Goal: Information Seeking & Learning: Learn about a topic

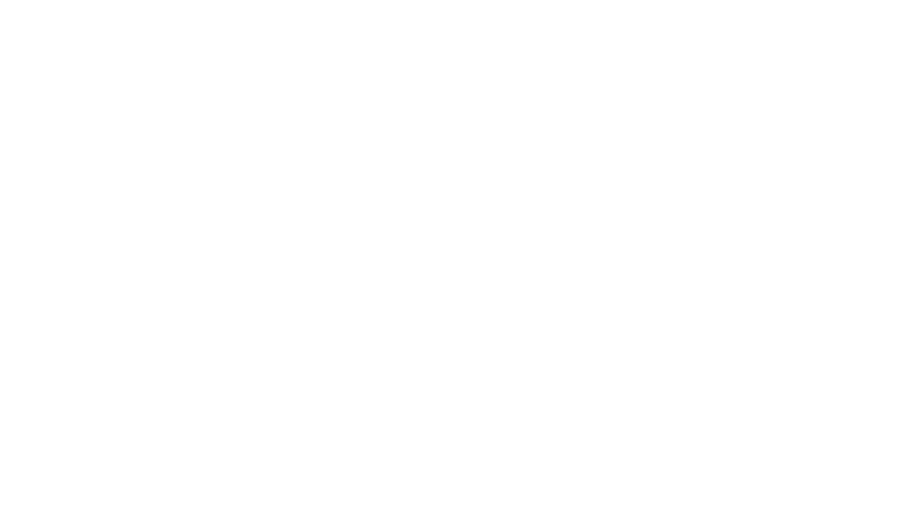
scroll to position [1, 0]
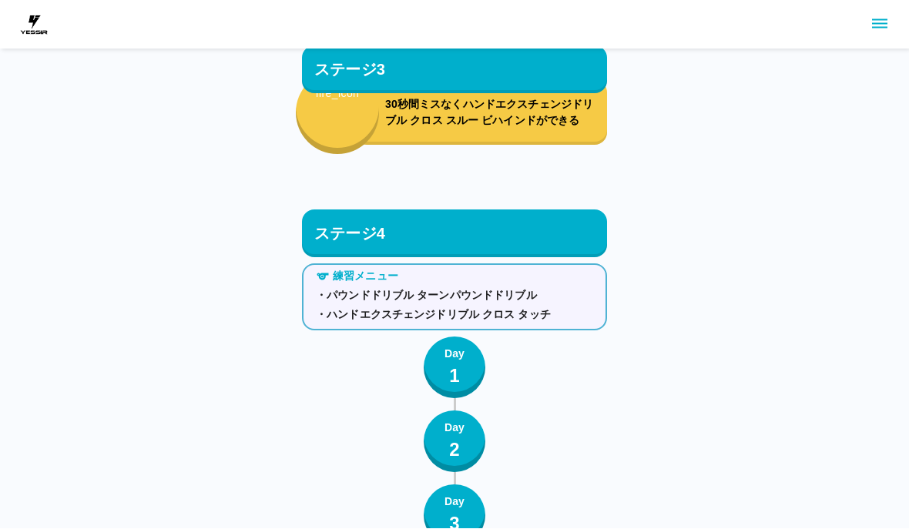
scroll to position [6334, 0]
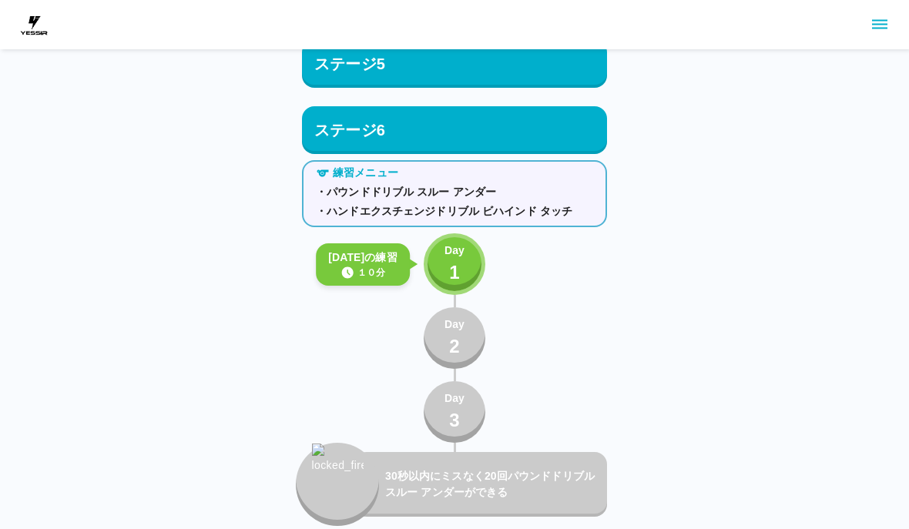
click at [457, 256] on p "Day" at bounding box center [455, 251] width 20 height 16
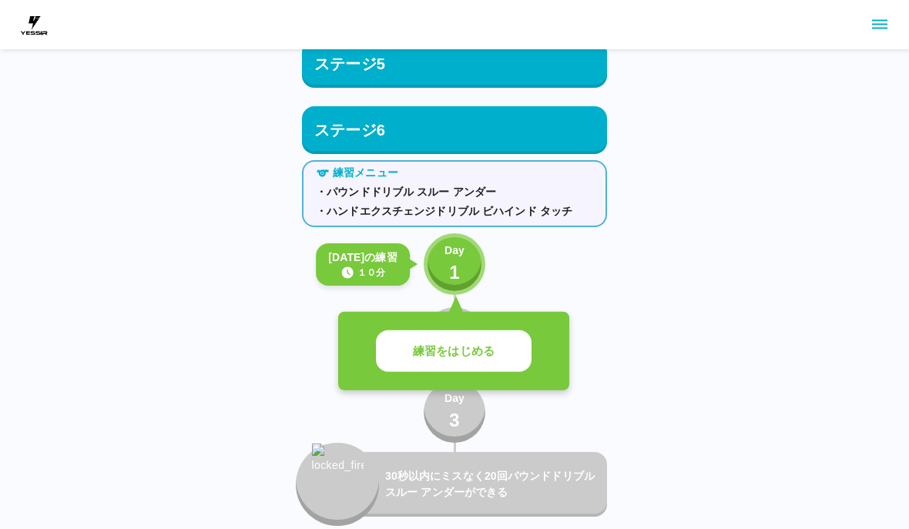
click at [463, 263] on div "Day 1" at bounding box center [455, 265] width 20 height 44
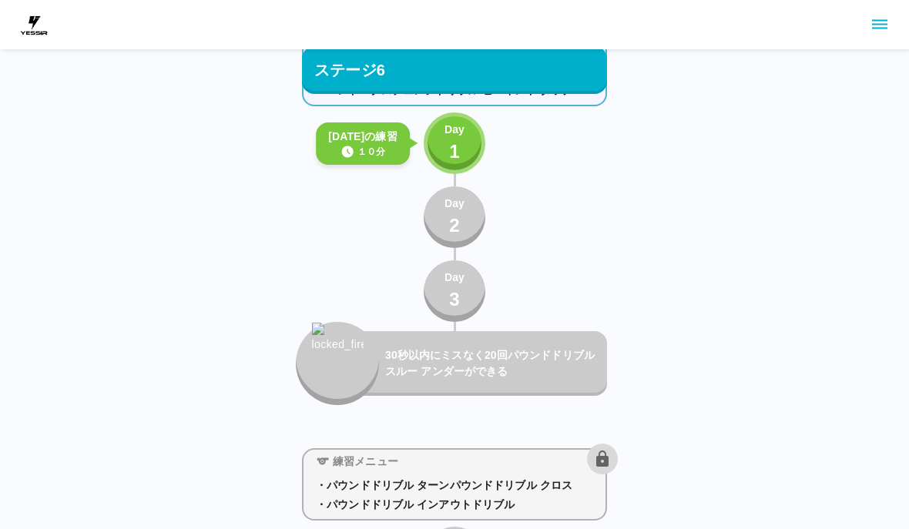
click at [452, 146] on p "1" at bounding box center [454, 153] width 11 height 28
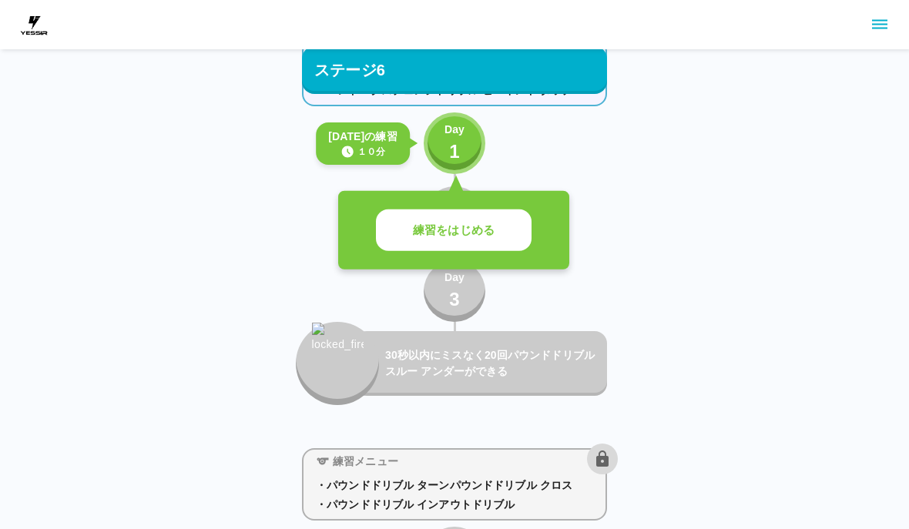
click at [529, 236] on button "練習をはじめる" at bounding box center [454, 231] width 156 height 42
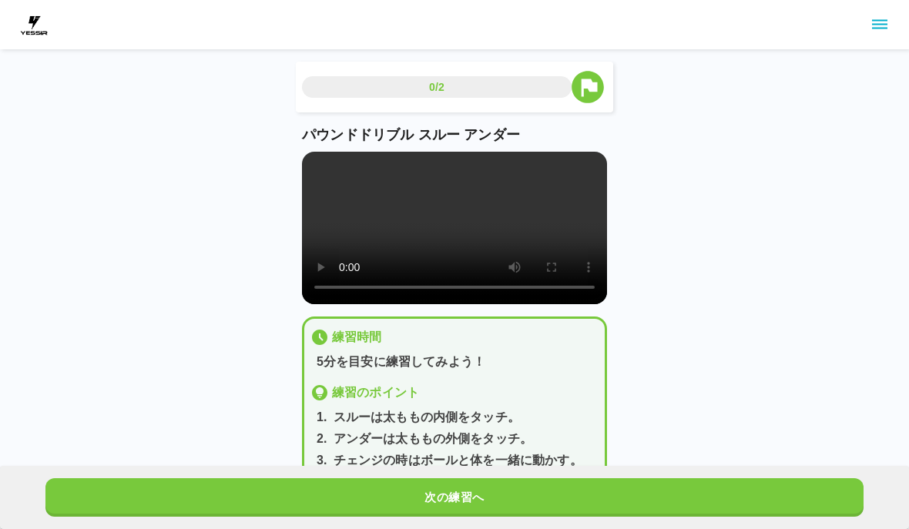
click at [452, 227] on video at bounding box center [454, 228] width 305 height 153
click at [839, 323] on div "0/2 パウンドドリブル スルー アンダー 練習時間 5分を目安に練習してみよう！ 練習のポイント 1 . スルーは太ももの内側をタッチ。 2 . アンダーは…" at bounding box center [454, 253] width 909 height 506
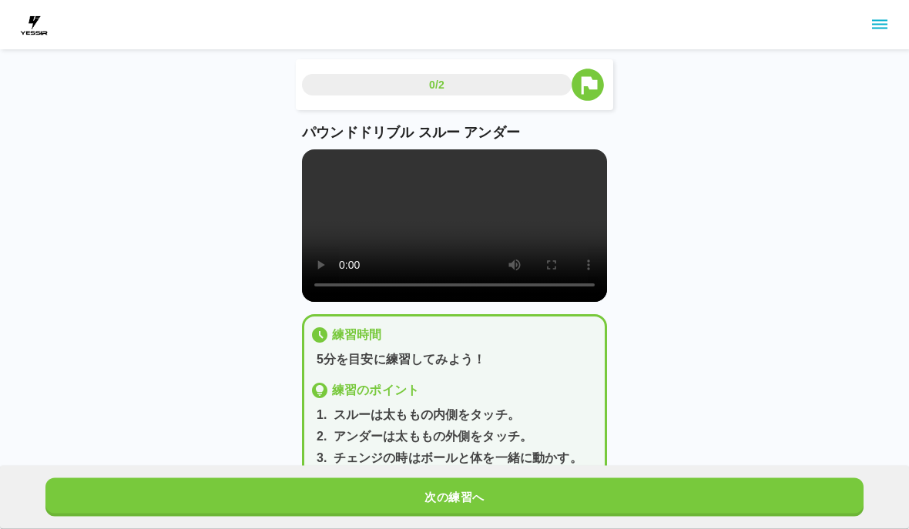
scroll to position [2, 0]
click at [641, 517] on button "次の練習へ" at bounding box center [454, 498] width 818 height 39
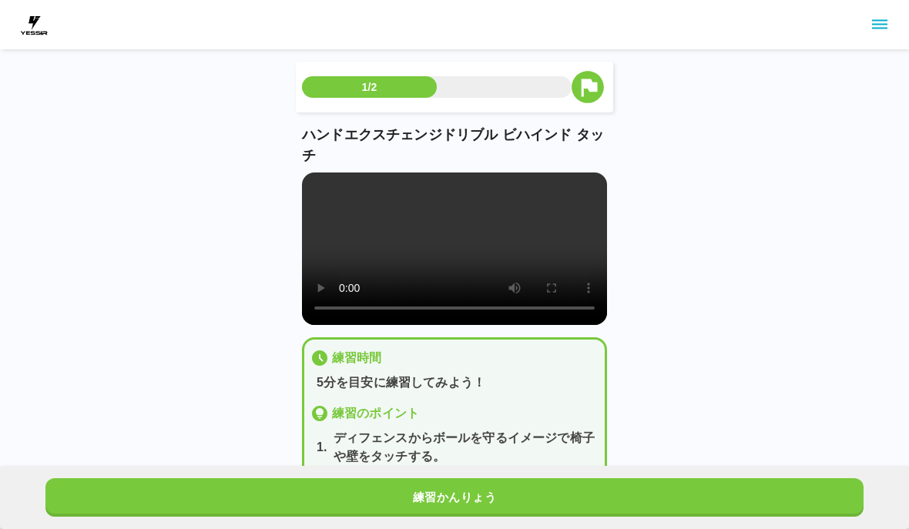
click at [640, 517] on button "練習かんりょう" at bounding box center [454, 498] width 818 height 39
click at [641, 517] on button "次の練習へ" at bounding box center [454, 498] width 818 height 39
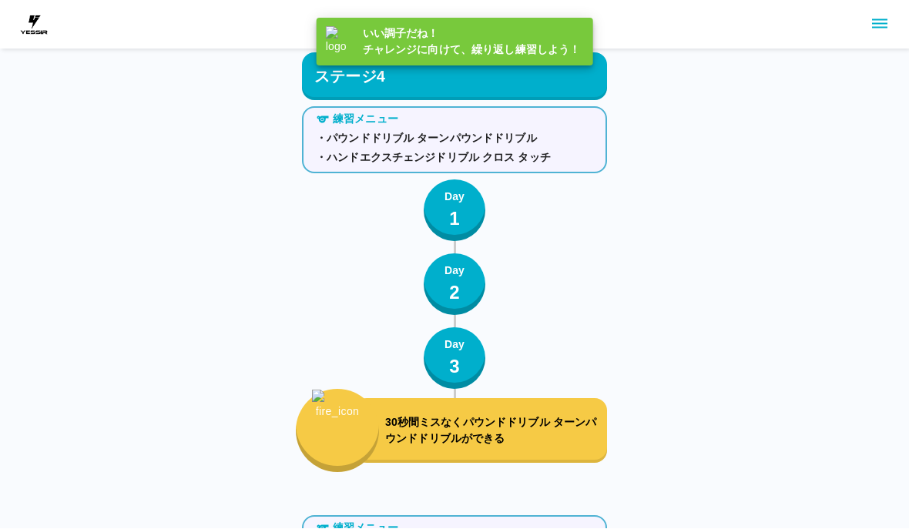
scroll to position [6334, 0]
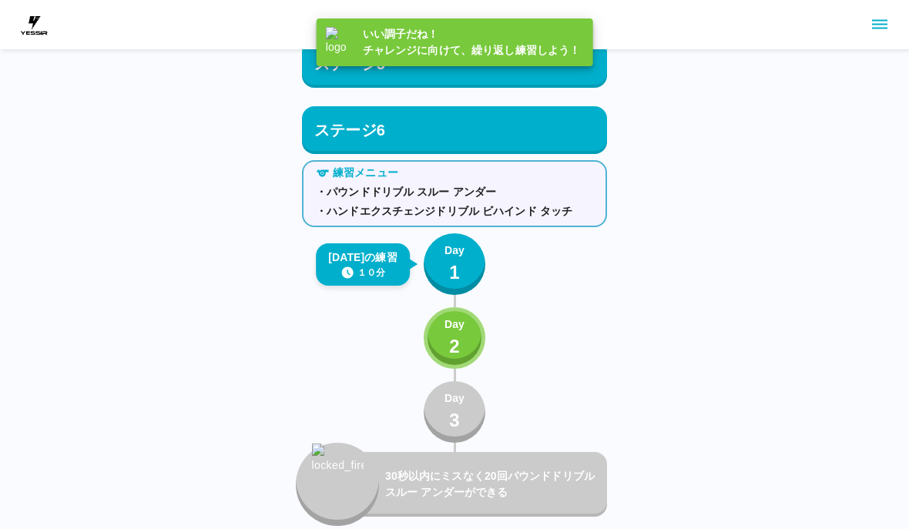
click at [457, 275] on p "1" at bounding box center [454, 273] width 11 height 28
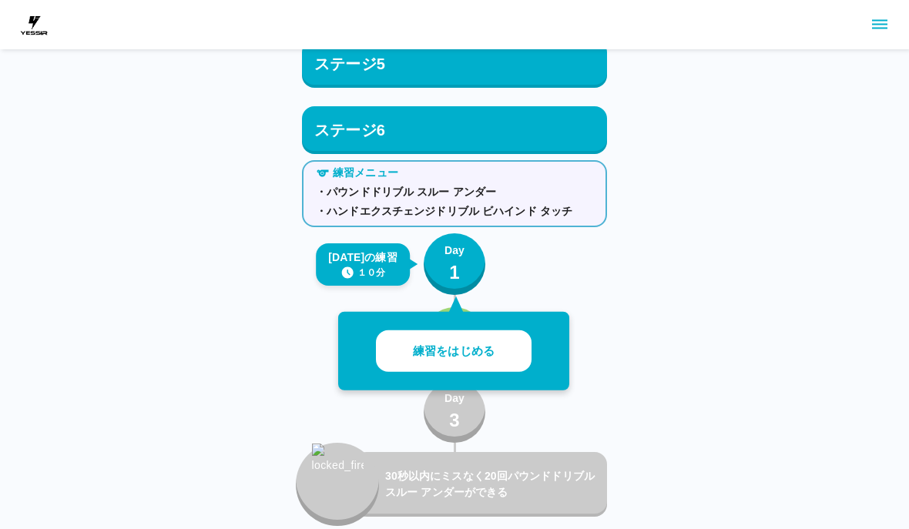
click at [494, 354] on p "練習をはじめる" at bounding box center [454, 352] width 82 height 18
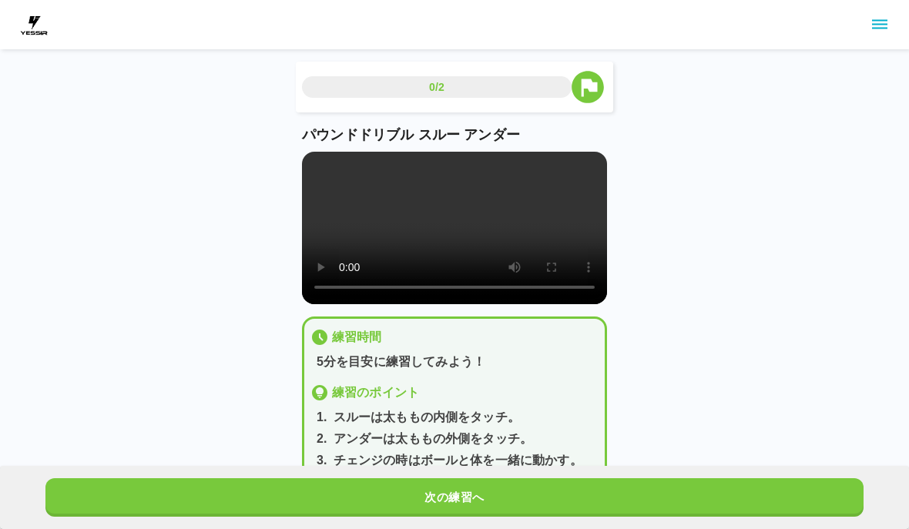
click at [654, 491] on button "次の練習へ" at bounding box center [454, 498] width 818 height 39
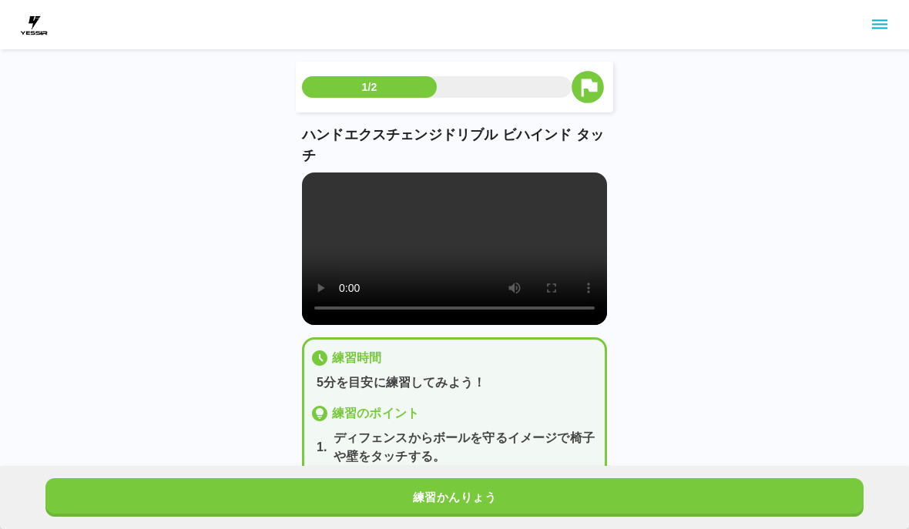
click at [472, 273] on video at bounding box center [454, 249] width 305 height 153
click at [314, 174] on video at bounding box center [454, 249] width 305 height 153
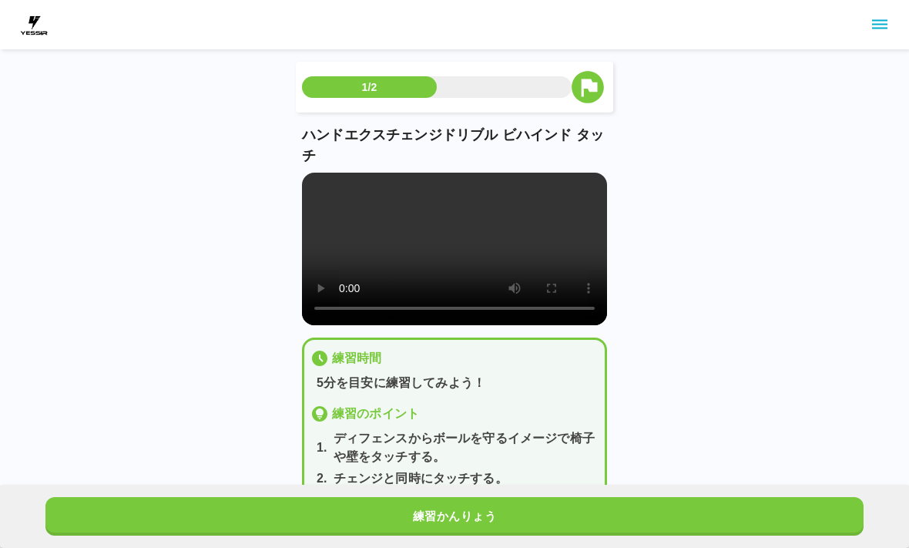
click at [322, 183] on video at bounding box center [454, 249] width 305 height 153
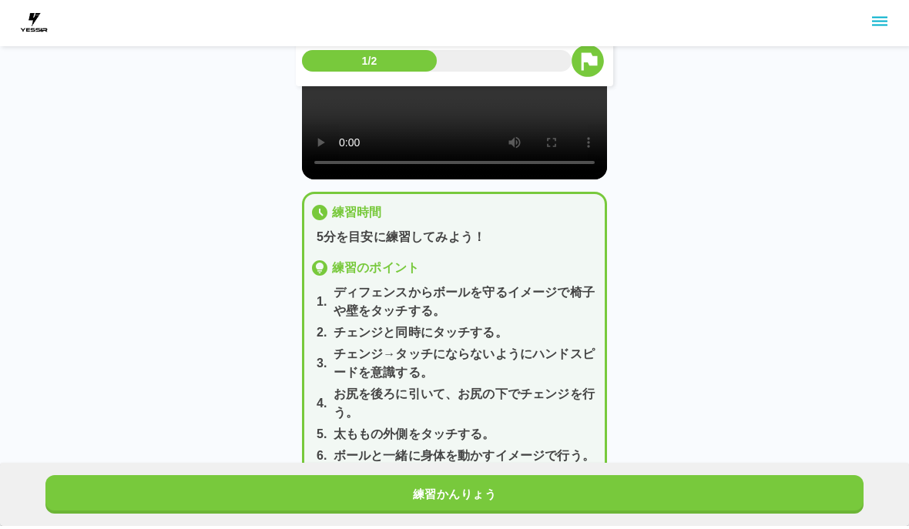
scroll to position [143, 0]
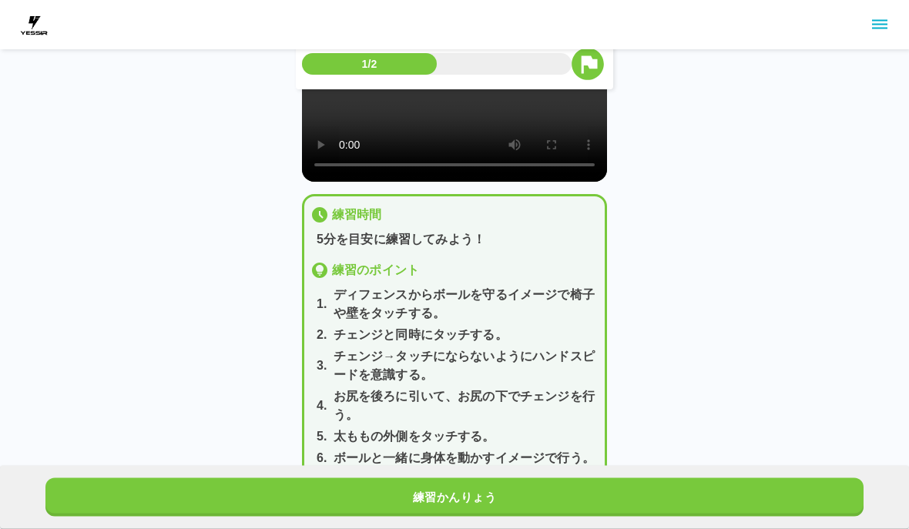
click at [623, 517] on button "練習かんりょう" at bounding box center [454, 498] width 818 height 39
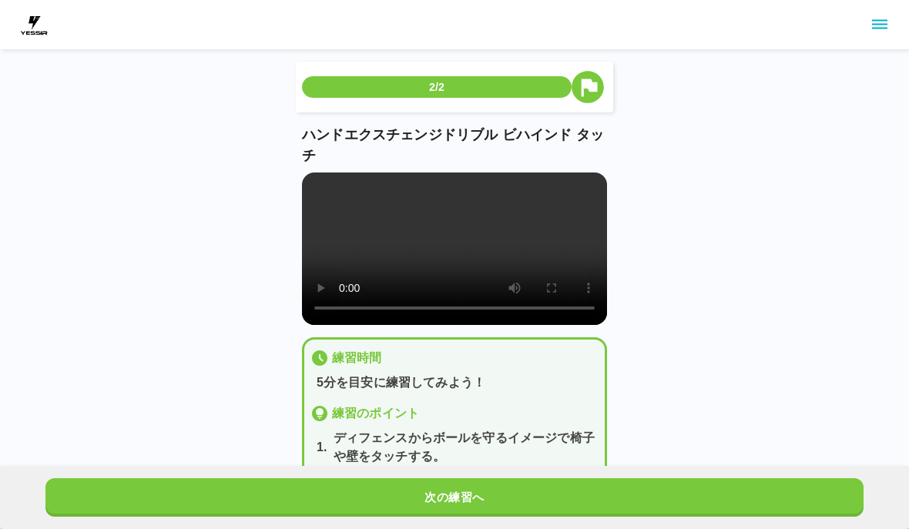
click at [623, 517] on button "次の練習へ" at bounding box center [454, 498] width 818 height 39
click at [630, 517] on button "次の練習へ" at bounding box center [454, 498] width 818 height 39
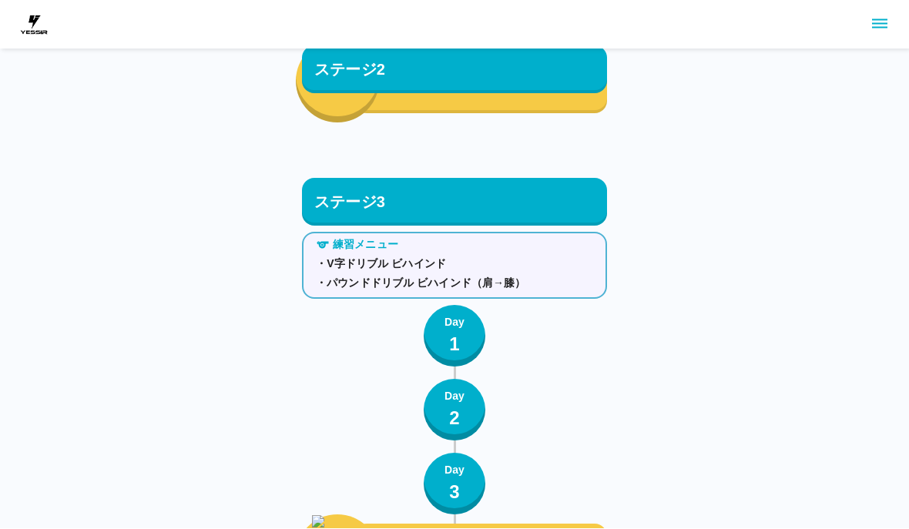
scroll to position [6334, 0]
